Goal: Find specific page/section: Find specific page/section

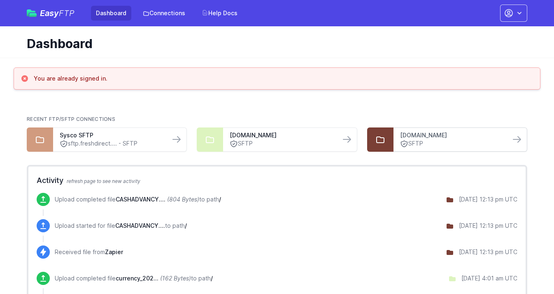
click at [416, 136] on link "ftp1.quartz.treasury-factory.com" at bounding box center [452, 135] width 104 height 8
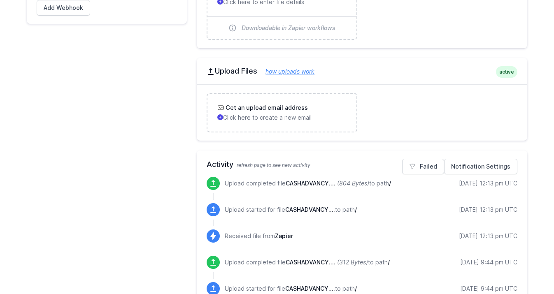
scroll to position [297, 0]
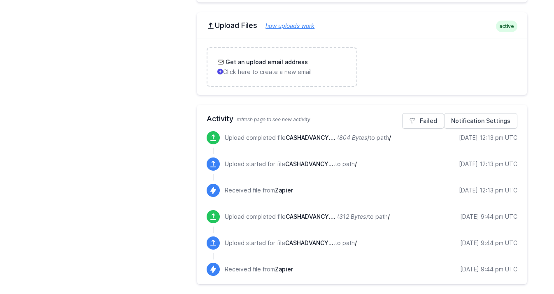
click at [261, 138] on p "Upload completed file CASHADVANCY.... (804 Bytes) to path /" at bounding box center [308, 138] width 166 height 8
click at [215, 136] on icon at bounding box center [213, 138] width 8 height 8
click at [371, 140] on p "Upload completed file CASHADVANCY.... (804 Bytes) to path /" at bounding box center [308, 138] width 166 height 8
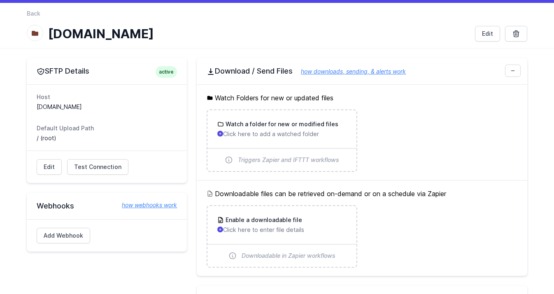
scroll to position [24, 0]
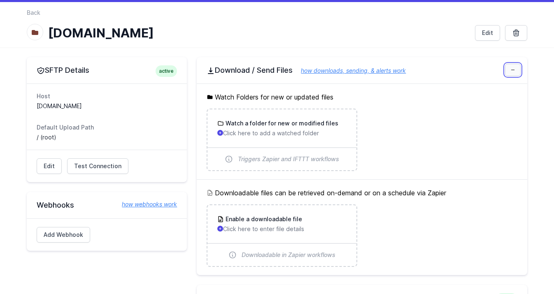
click at [512, 70] on icon at bounding box center [513, 70] width 3 height 0
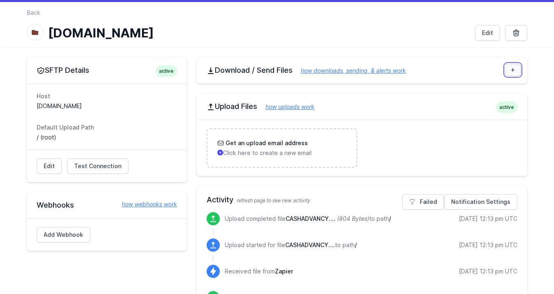
click at [512, 70] on icon at bounding box center [513, 69] width 3 height 3
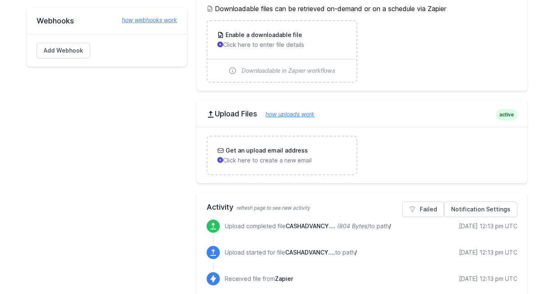
scroll to position [297, 0]
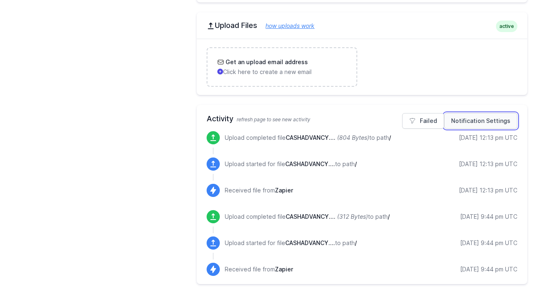
click at [486, 127] on link "Notification Settings" at bounding box center [480, 121] width 73 height 16
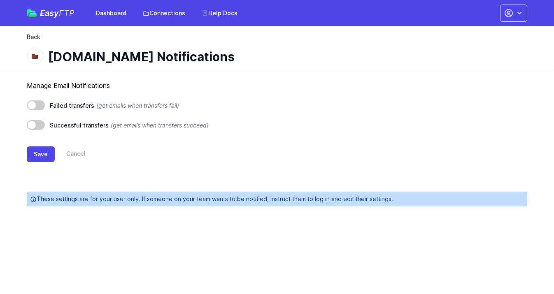
click at [36, 34] on link "Back" at bounding box center [34, 37] width 14 height 8
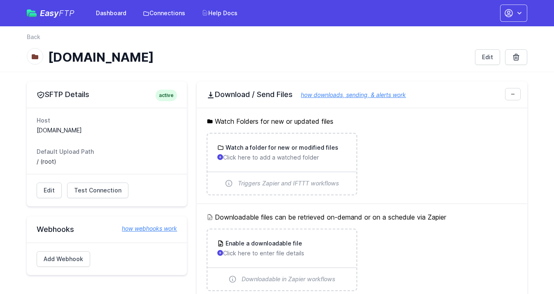
drag, startPoint x: 250, startPoint y: 55, endPoint x: 118, endPoint y: 51, distance: 132.3
click at [118, 51] on h1 "ftp1.quartz.treasury-factory.com" at bounding box center [258, 57] width 421 height 15
copy h1 "treasury-factory.com"
